Goal: Find specific page/section: Find specific page/section

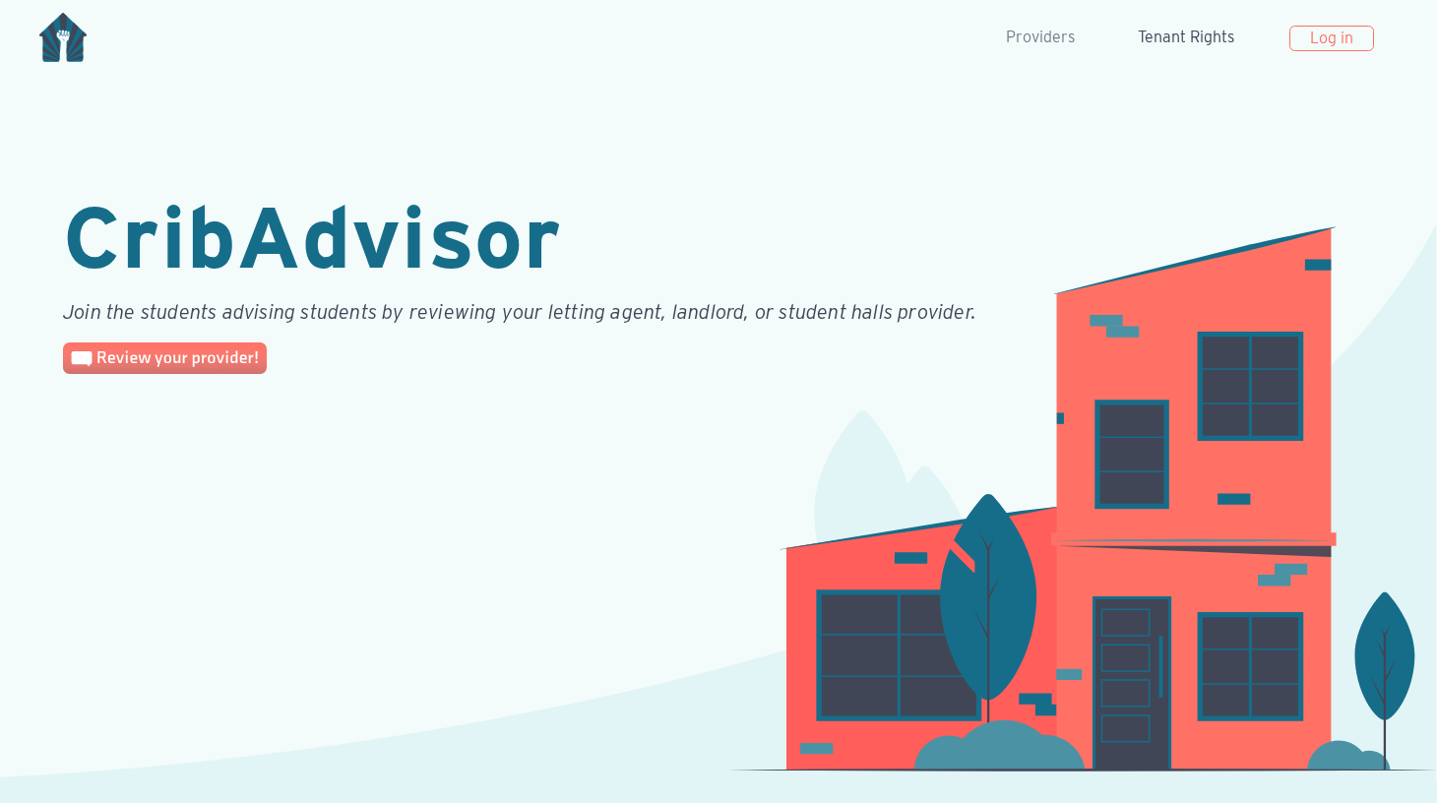
click at [1040, 41] on link "Providers" at bounding box center [1040, 37] width 85 height 39
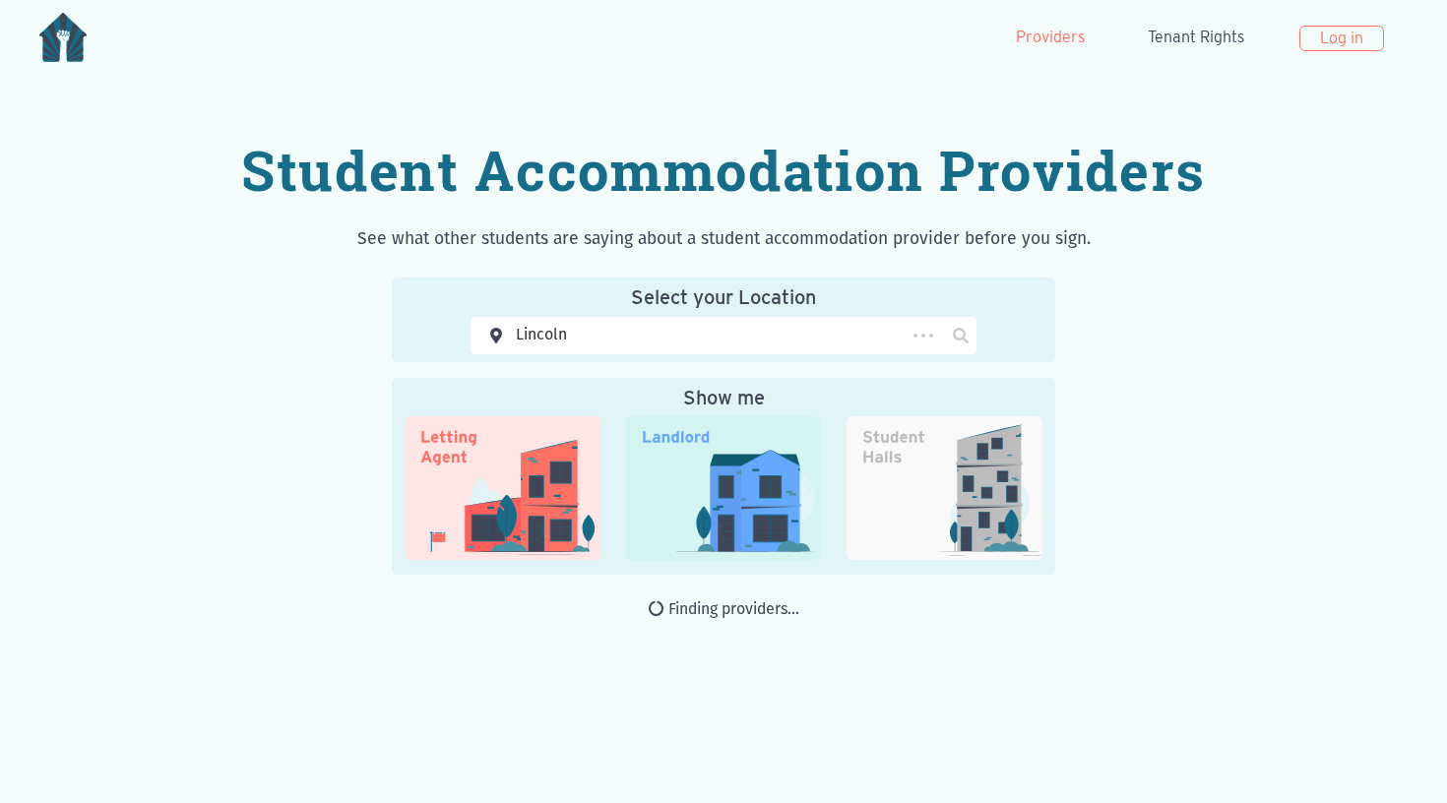
click at [604, 331] on div "Lincoln" at bounding box center [706, 335] width 400 height 35
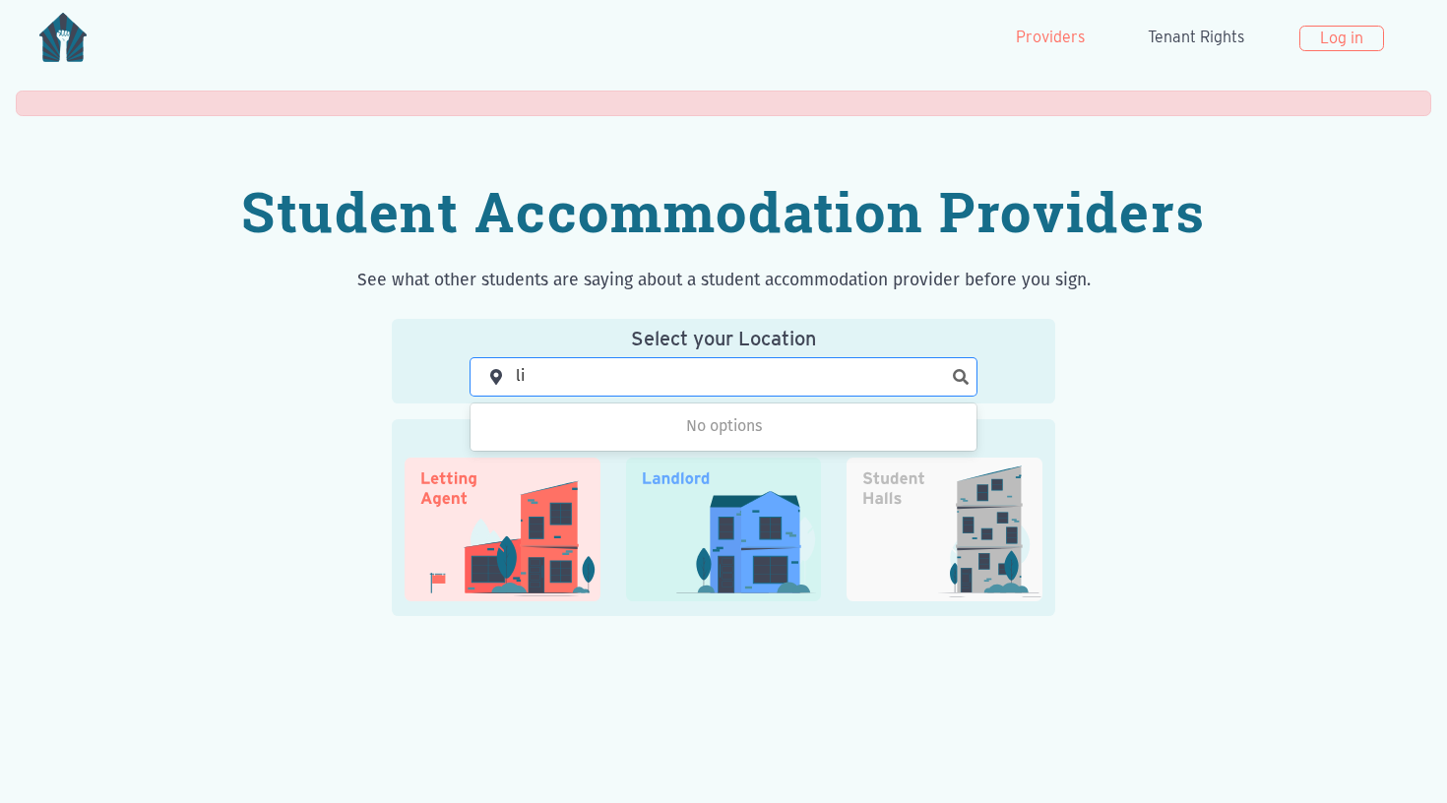
type input "l"
type input "[GEOGRAPHIC_DATA]"
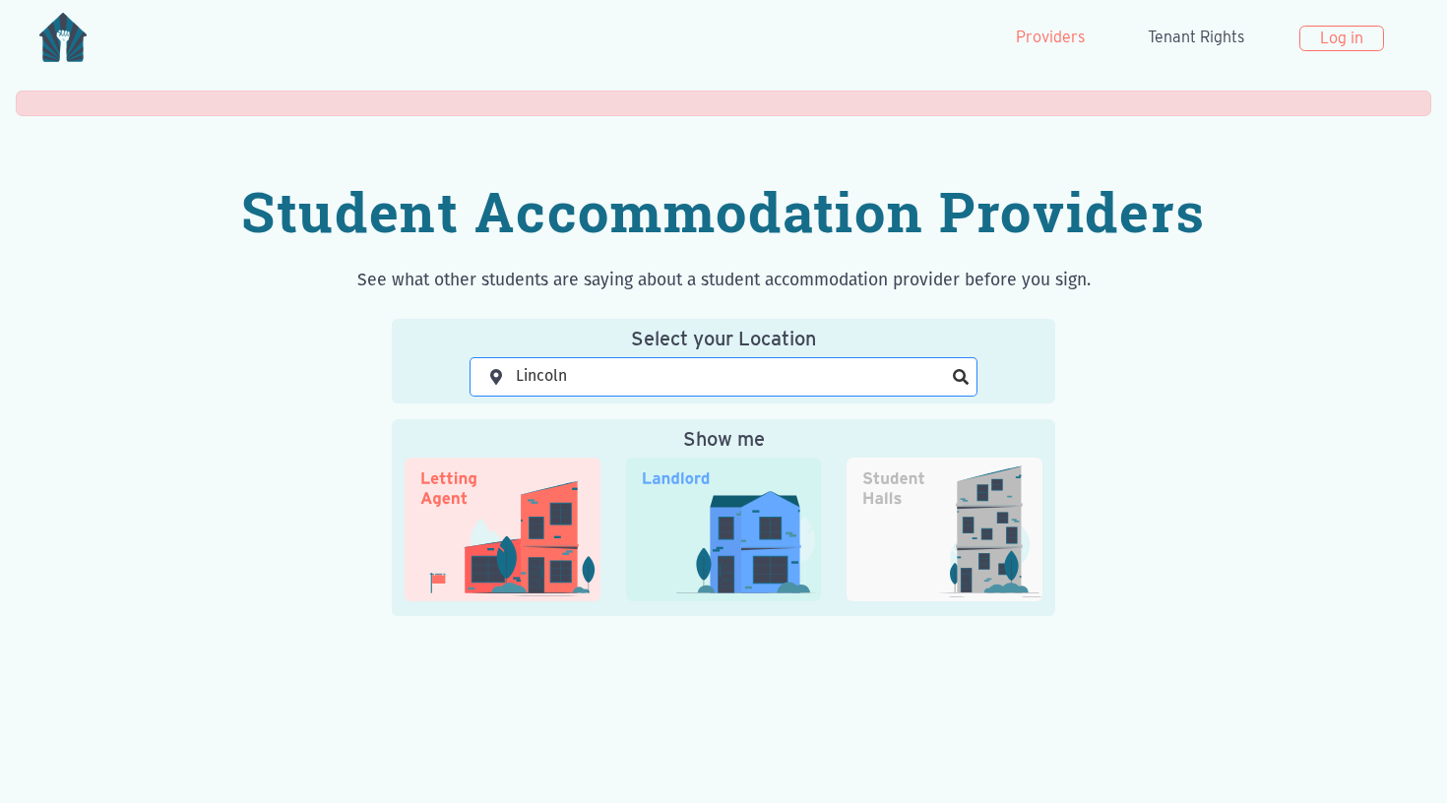
click at [968, 370] on icon at bounding box center [961, 377] width 16 height 16
click at [968, 371] on icon at bounding box center [961, 377] width 16 height 16
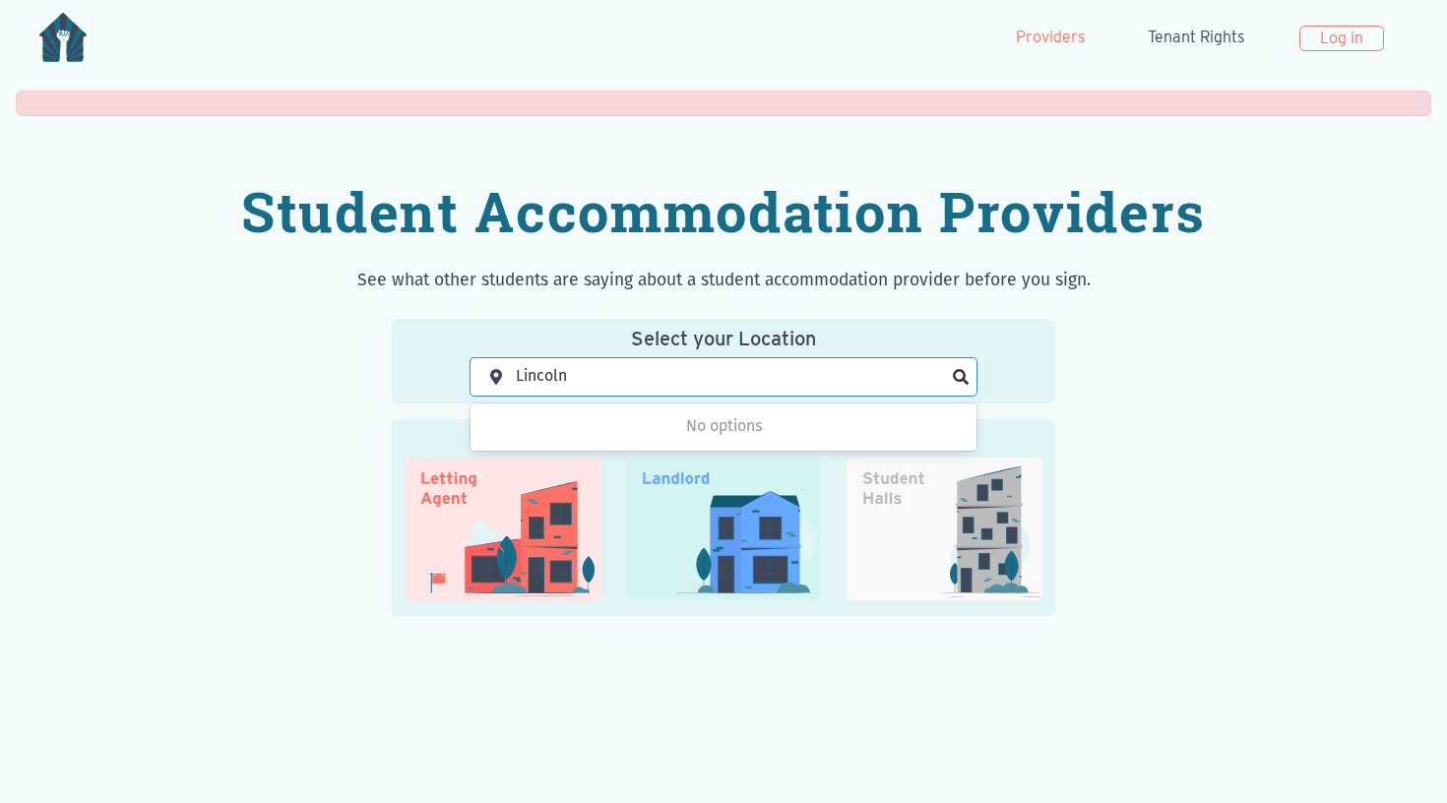
click at [968, 371] on icon at bounding box center [961, 377] width 16 height 16
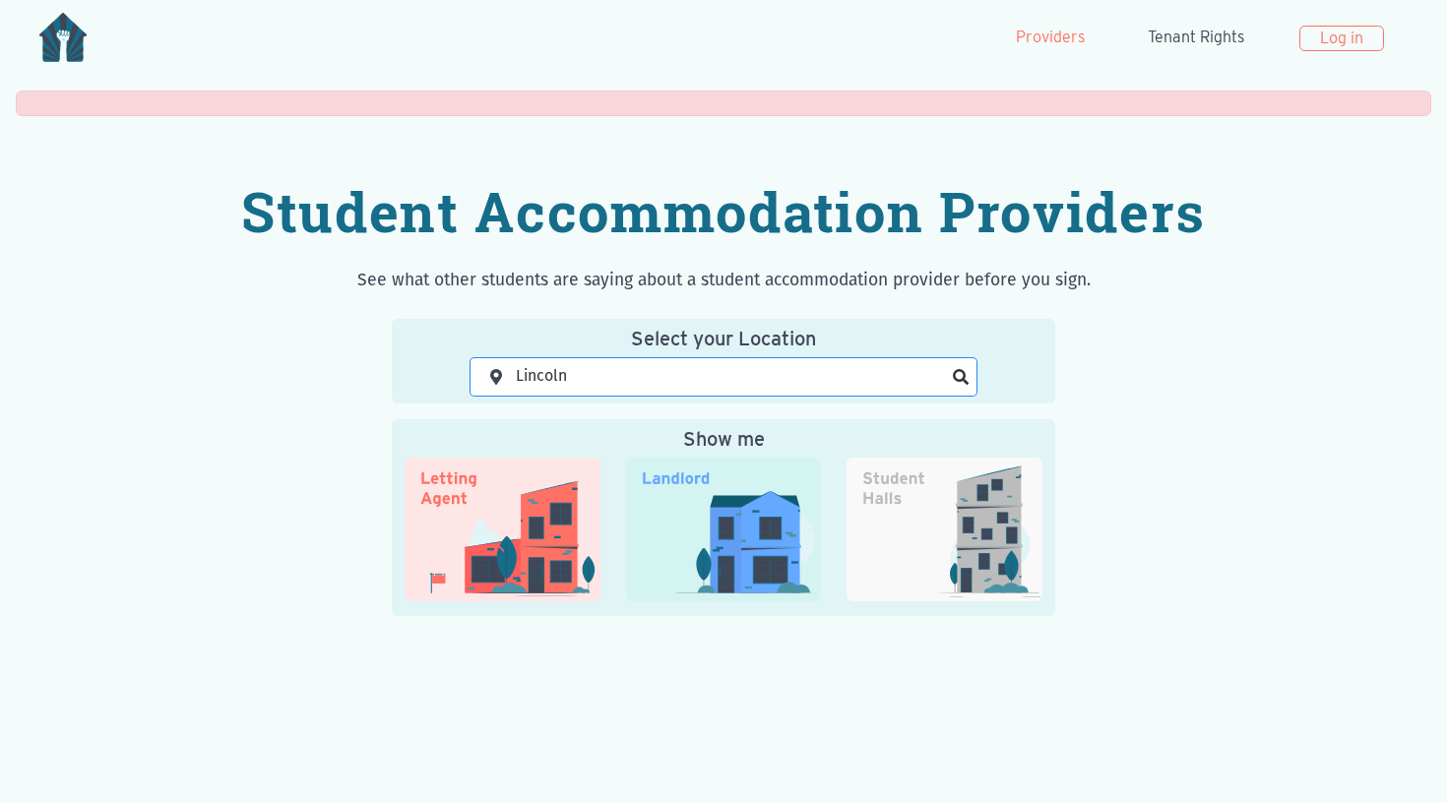
click at [968, 371] on icon at bounding box center [961, 377] width 16 height 16
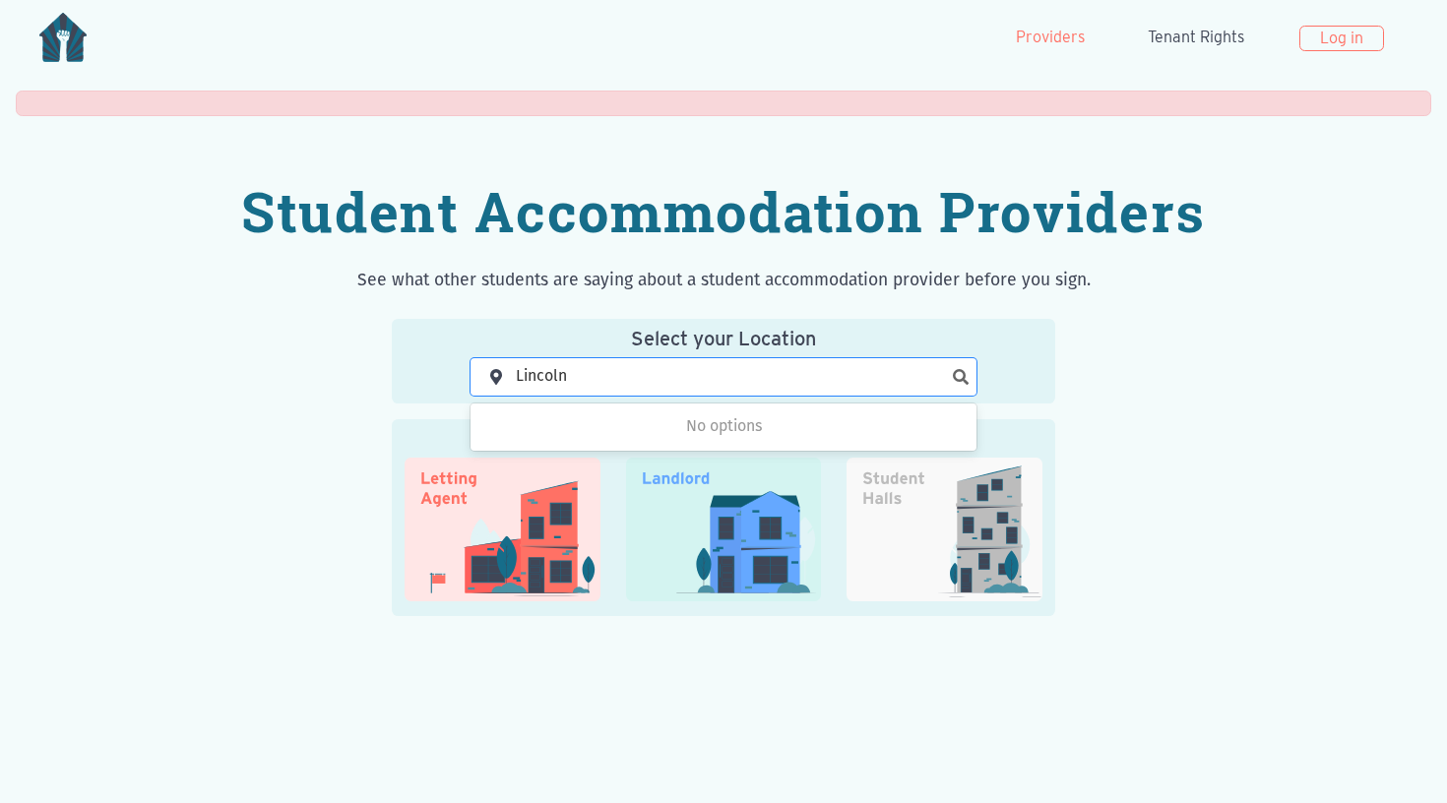
click at [490, 534] on img at bounding box center [501, 530] width 195 height 144
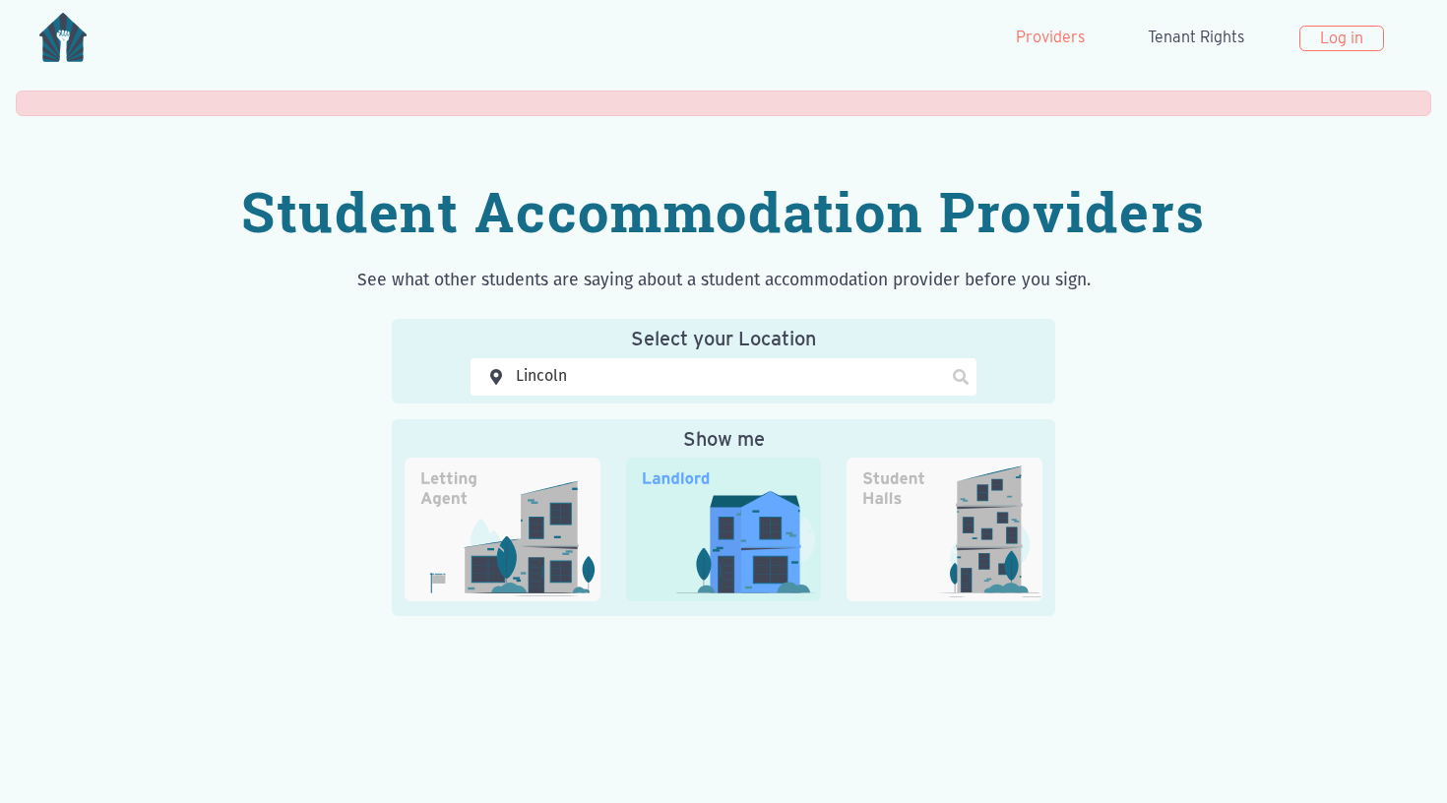
click at [701, 554] on img at bounding box center [723, 530] width 195 height 144
